Goal: Task Accomplishment & Management: Manage account settings

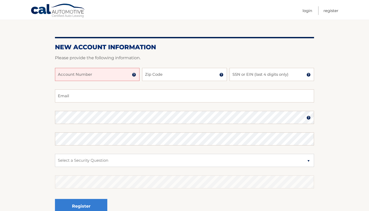
scroll to position [47, 0]
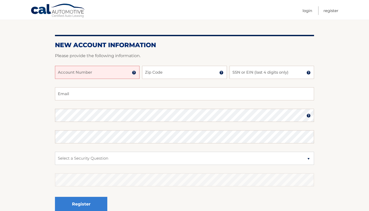
click at [76, 65] on div at bounding box center [184, 62] width 259 height 6
click at [77, 71] on input "Account Number" at bounding box center [97, 72] width 85 height 13
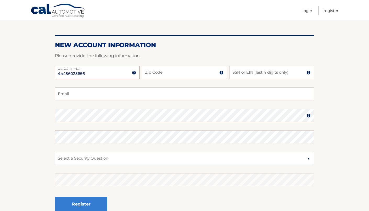
type input "44456025656"
click at [162, 74] on input "Zip Code" at bounding box center [184, 72] width 85 height 13
type input "10305"
click at [236, 75] on input "SSN or EIN (last 4 digits only)" at bounding box center [272, 72] width 85 height 13
click at [236, 76] on input "SSN or EIN (last 4 digits only)" at bounding box center [272, 72] width 85 height 13
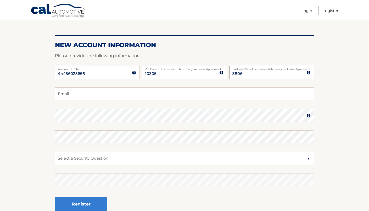
type input "3806"
click at [152, 96] on input "Email" at bounding box center [184, 93] width 259 height 13
type input "mnk1945@verizon.net"
click at [73, 160] on select "Select a Security Question What was the name of your elementary school? What is…" at bounding box center [184, 158] width 259 height 13
select select "2"
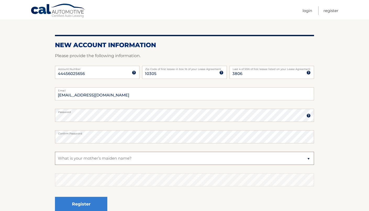
click at [55, 152] on select "Select a Security Question What was the name of your elementary school? What is…" at bounding box center [184, 158] width 259 height 13
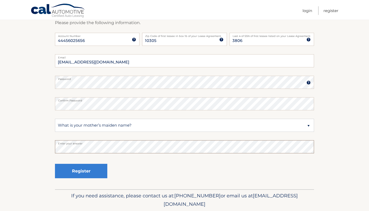
scroll to position [80, 0]
click at [69, 172] on button "Register" at bounding box center [81, 170] width 52 height 14
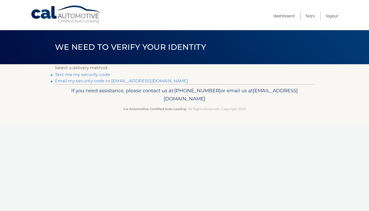
click at [93, 74] on link "Text me my security code" at bounding box center [82, 74] width 55 height 5
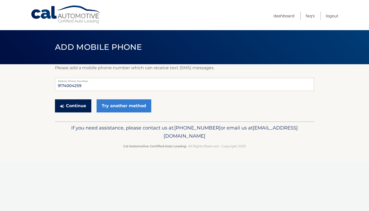
click at [77, 107] on button "Continue" at bounding box center [73, 105] width 36 height 13
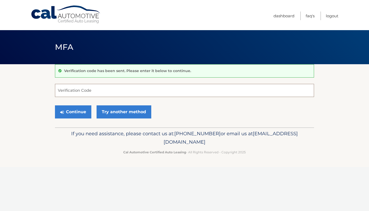
click at [76, 91] on input "Verification Code" at bounding box center [184, 90] width 259 height 13
type input "161269"
click at [69, 111] on button "Continue" at bounding box center [73, 111] width 36 height 13
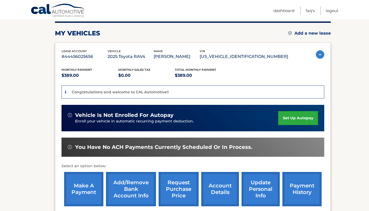
scroll to position [66, 0]
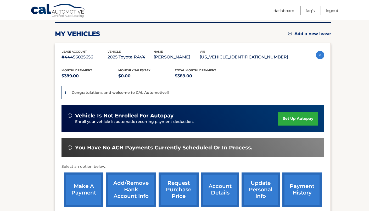
click at [288, 121] on link "set up autopay" at bounding box center [298, 119] width 40 height 14
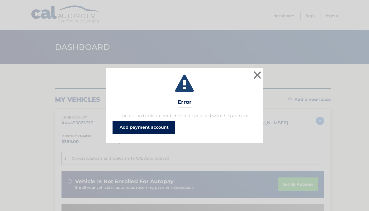
click at [145, 127] on link "Add payment account" at bounding box center [144, 127] width 63 height 13
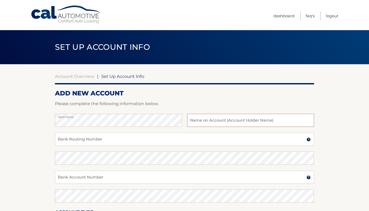
click at [208, 120] on input "text" at bounding box center [250, 120] width 127 height 13
type input "Marguerite Kazak"
click at [71, 138] on input "Bank Routing Number" at bounding box center [184, 138] width 259 height 13
type input "231372691"
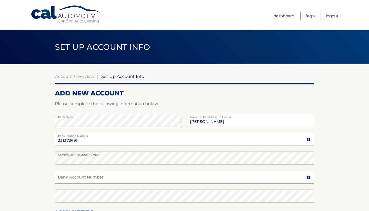
click at [70, 180] on input "Bank Account Number" at bounding box center [184, 176] width 259 height 13
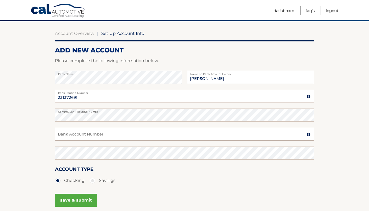
scroll to position [50, 0]
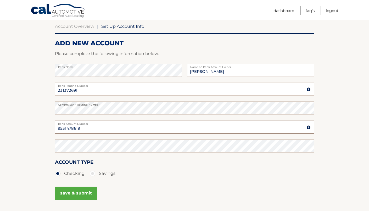
type input "9531478619"
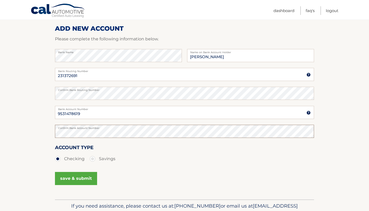
scroll to position [65, 0]
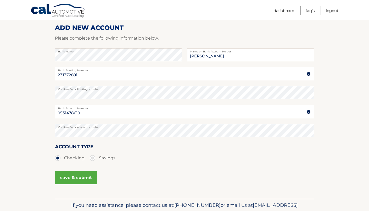
click at [81, 179] on button "save & submit" at bounding box center [76, 177] width 42 height 13
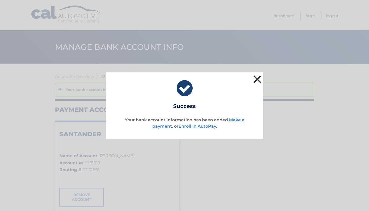
click at [257, 79] on button "×" at bounding box center [257, 79] width 10 height 10
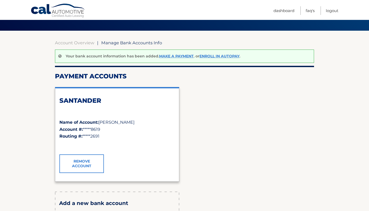
scroll to position [33, 0]
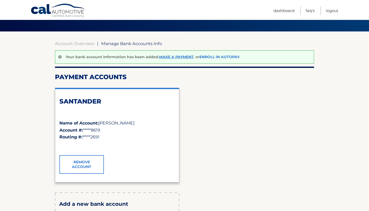
click at [217, 57] on link "Enroll In AutoPay" at bounding box center [220, 56] width 40 height 5
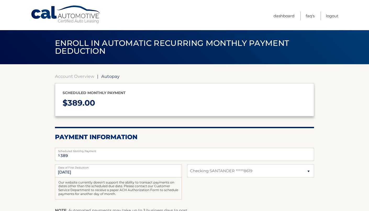
select select "MGFkZmIxNjAtZmZlOS00MGEwLWEwOGUtOWI5ODc5MjQ2OGU4"
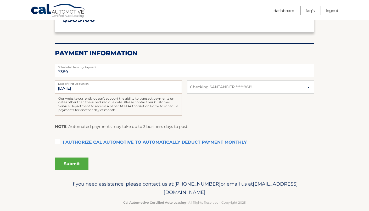
scroll to position [84, 0]
click at [58, 140] on label "I authorize cal automotive to automatically deduct payment monthly This checkbo…" at bounding box center [184, 142] width 259 height 10
click at [0, 0] on input "I authorize cal automotive to automatically deduct payment monthly This checkbo…" at bounding box center [0, 0] width 0 height 0
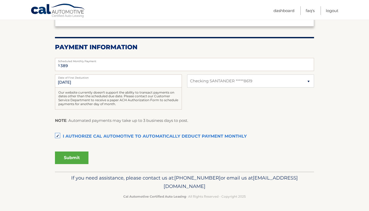
scroll to position [88, 0]
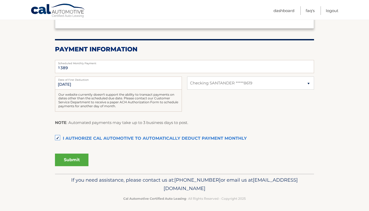
click at [69, 158] on button "Submit" at bounding box center [72, 159] width 34 height 13
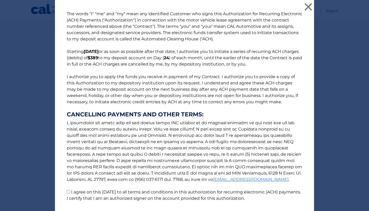
click at [67, 192] on input "I agree on this 10/06/2025 to all terms and conditions in this authorization fo…" at bounding box center [68, 191] width 3 height 3
checkbox input "true"
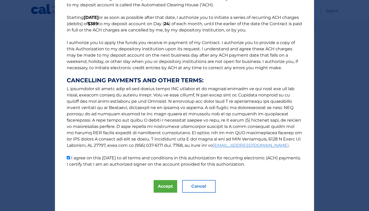
scroll to position [36, 0]
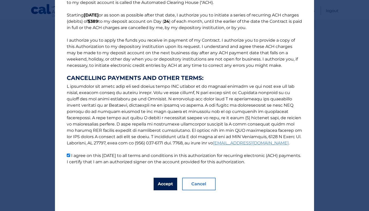
click at [166, 182] on button "Accept" at bounding box center [166, 184] width 24 height 13
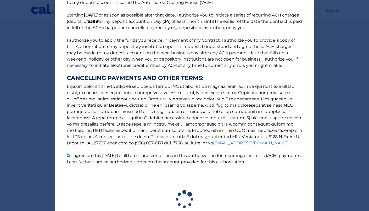
scroll to position [75, 0]
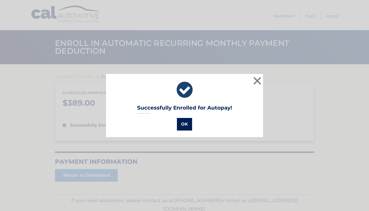
click at [185, 121] on button "OK" at bounding box center [184, 124] width 15 height 13
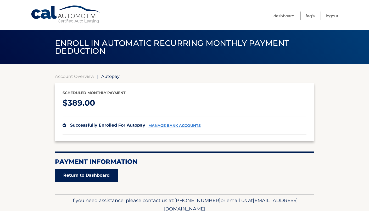
click at [91, 176] on link "Return to Dashboard" at bounding box center [86, 175] width 63 height 13
